Goal: Navigation & Orientation: Go to known website

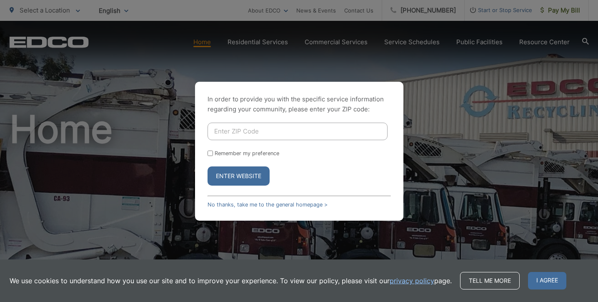
click at [255, 172] on button "Enter Website" at bounding box center [239, 175] width 62 height 19
click at [251, 178] on button "Enter Website" at bounding box center [239, 175] width 62 height 19
click at [445, 101] on div "In order to provide you with the specific service information regarding your co…" at bounding box center [299, 151] width 598 height 302
click at [546, 282] on span "I agree" at bounding box center [547, 281] width 38 height 18
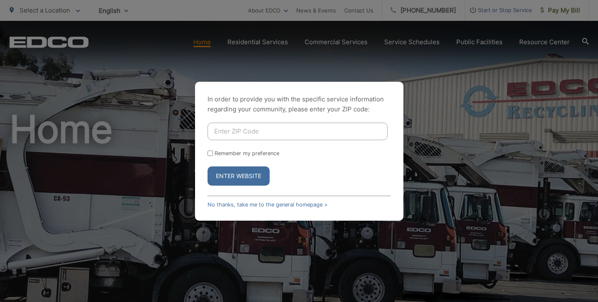
click at [345, 45] on div "In order to provide you with the specific service information regarding your co…" at bounding box center [299, 151] width 598 height 302
click at [227, 204] on link "No thanks, take me to the general homepage >" at bounding box center [268, 204] width 120 height 6
